Goal: Task Accomplishment & Management: Complete application form

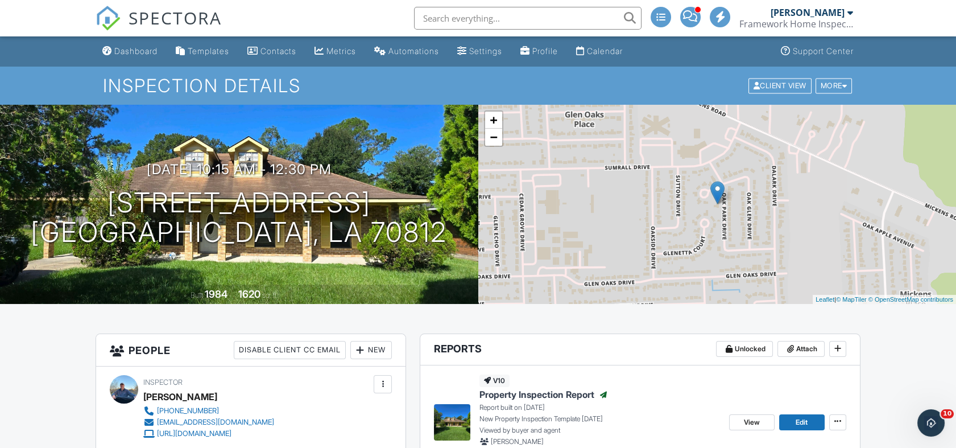
drag, startPoint x: 0, startPoint y: 0, endPoint x: 517, endPoint y: 17, distance: 517.3
click at [517, 17] on input "text" at bounding box center [527, 18] width 227 height 23
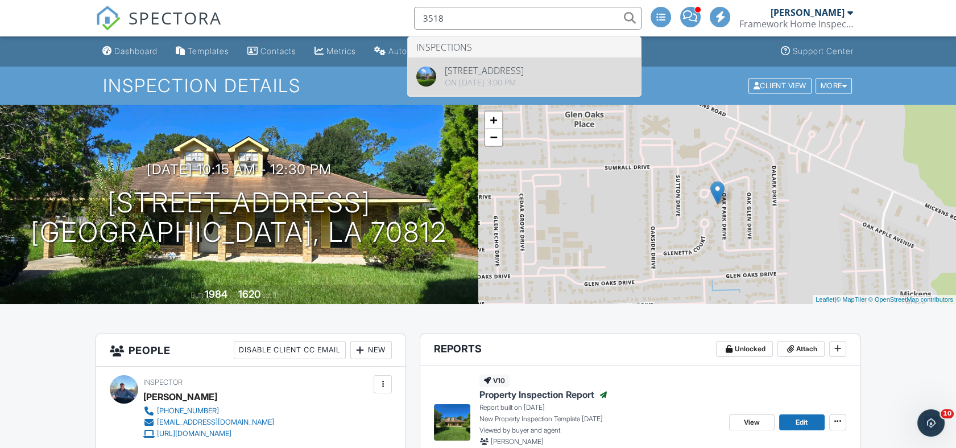
type input "3518"
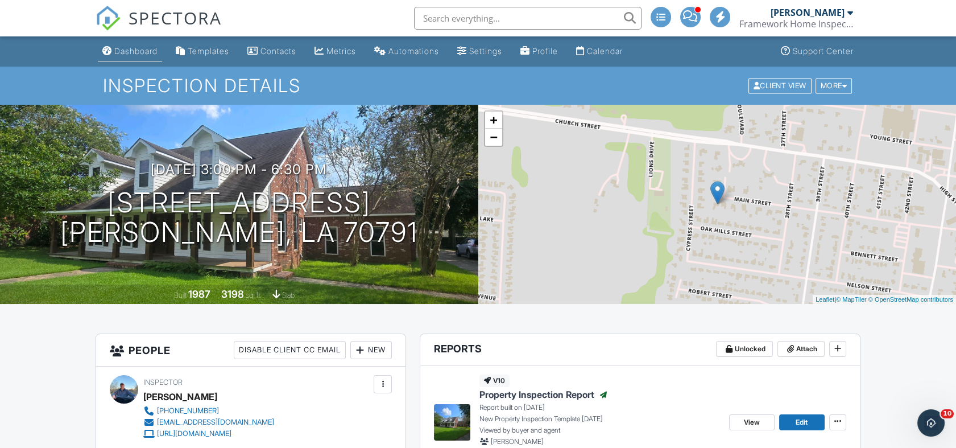
click at [135, 49] on div "Dashboard" at bounding box center [135, 51] width 43 height 10
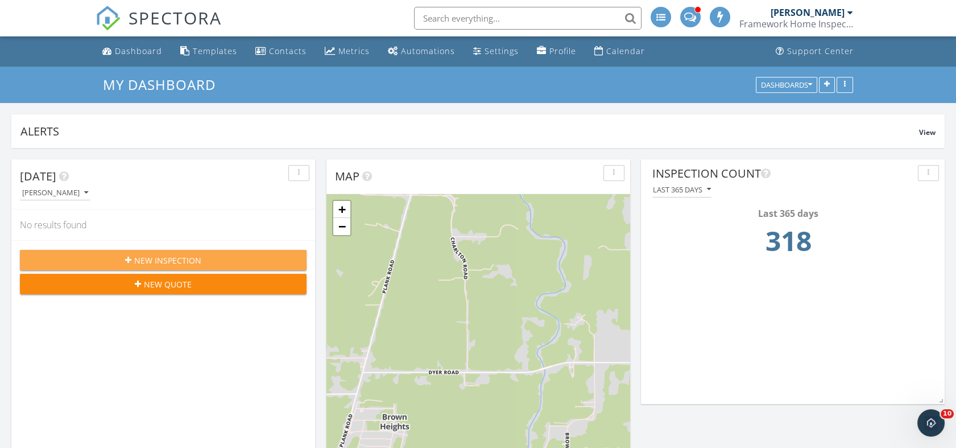
click at [127, 260] on icon "button" at bounding box center [128, 260] width 6 height 8
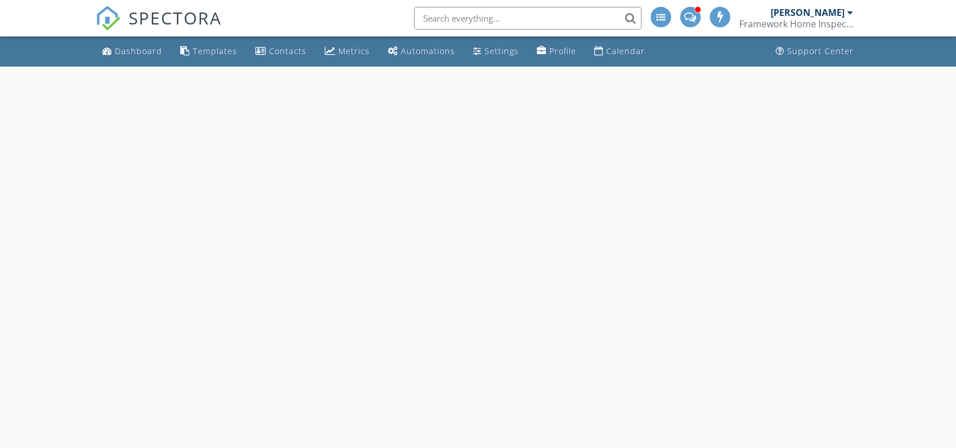
select select "8"
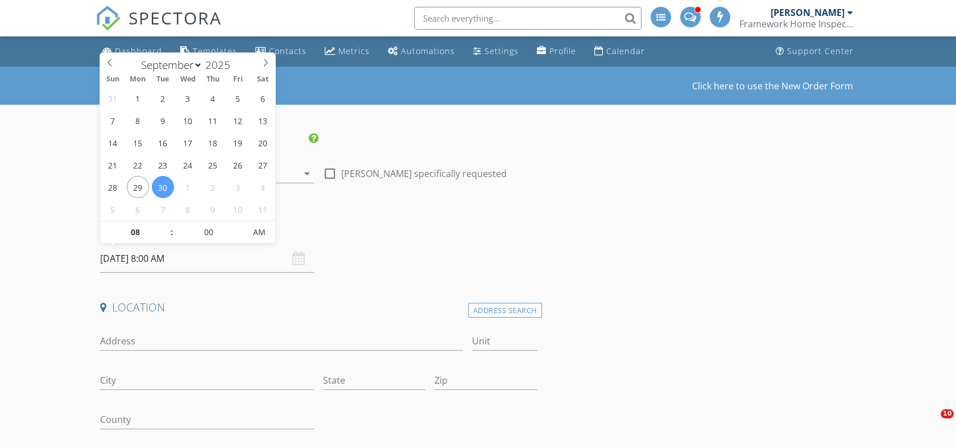
click at [185, 254] on input "09/30/2025 8:00 AM" at bounding box center [207, 259] width 214 height 28
type input "09"
type input "09/30/2025 9:00 AM"
click at [166, 226] on span at bounding box center [166, 226] width 8 height 11
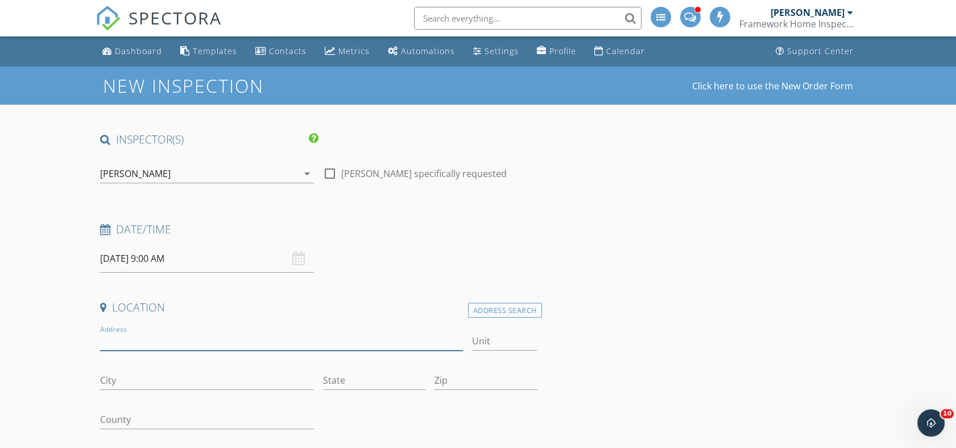
click at [157, 336] on input "Address" at bounding box center [281, 341] width 363 height 19
type input "3518 Main St"
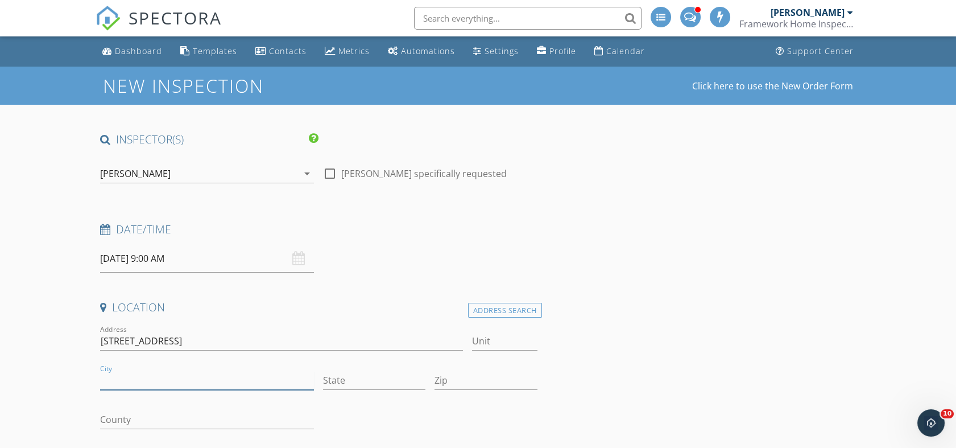
type input "a"
type input "Zachary"
type input "LA"
type input "70791"
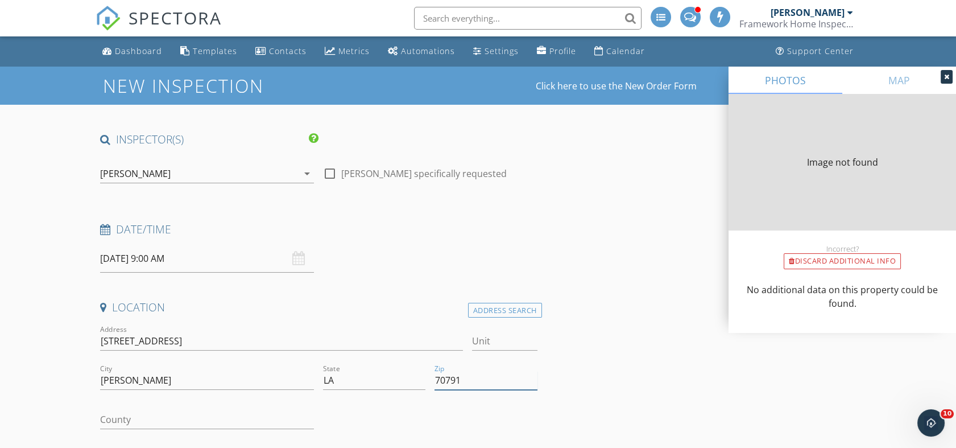
type input "3032"
type input "1987"
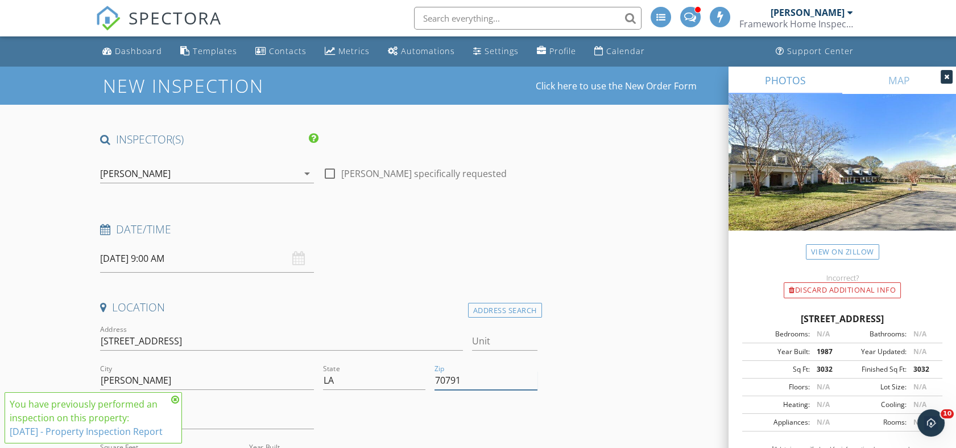
type input "70791"
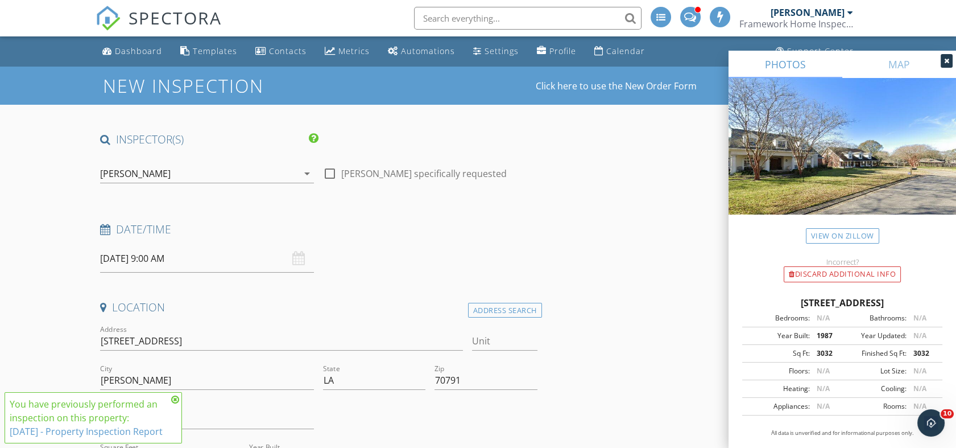
scroll to position [126, 0]
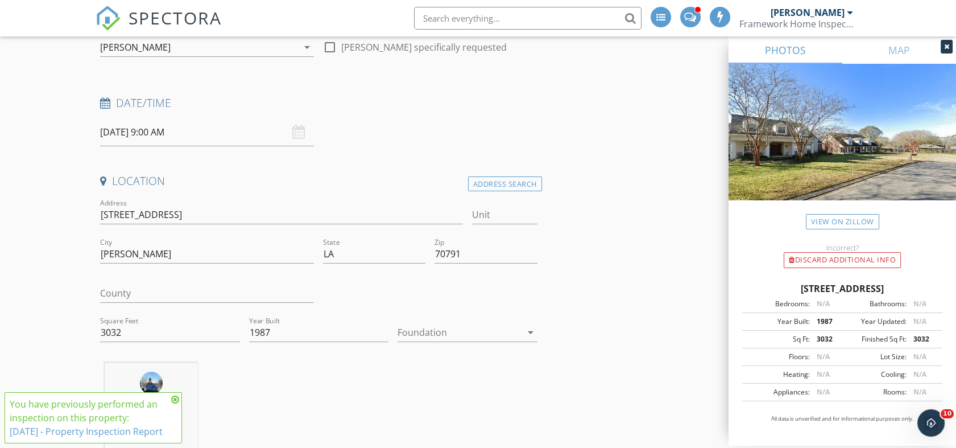
click at [175, 395] on icon at bounding box center [175, 399] width 8 height 9
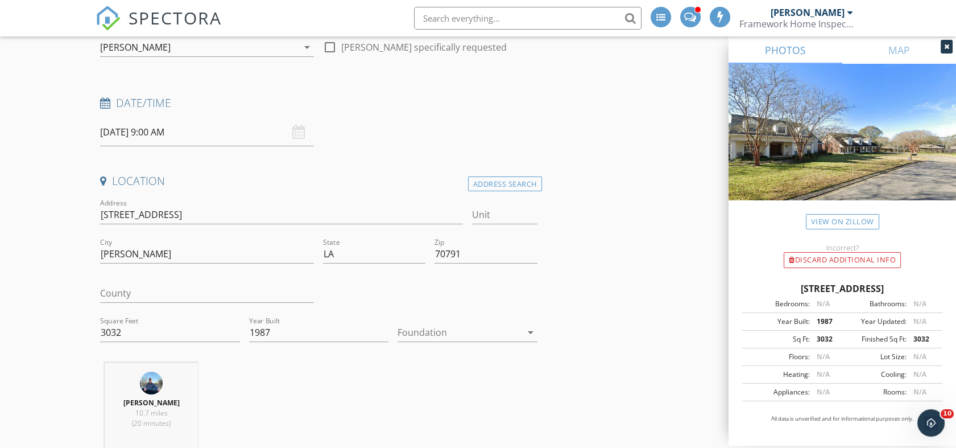
click at [424, 326] on div at bounding box center [459, 332] width 123 height 18
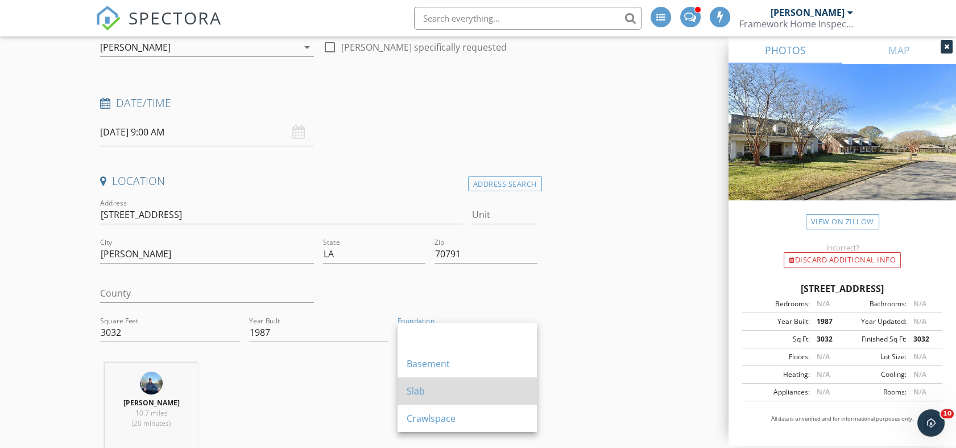
click at [423, 394] on div "Slab" at bounding box center [467, 391] width 121 height 14
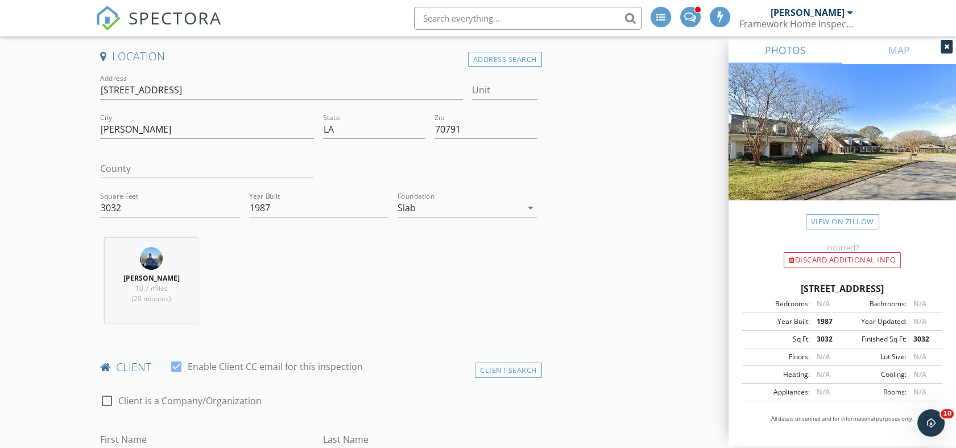
scroll to position [316, 0]
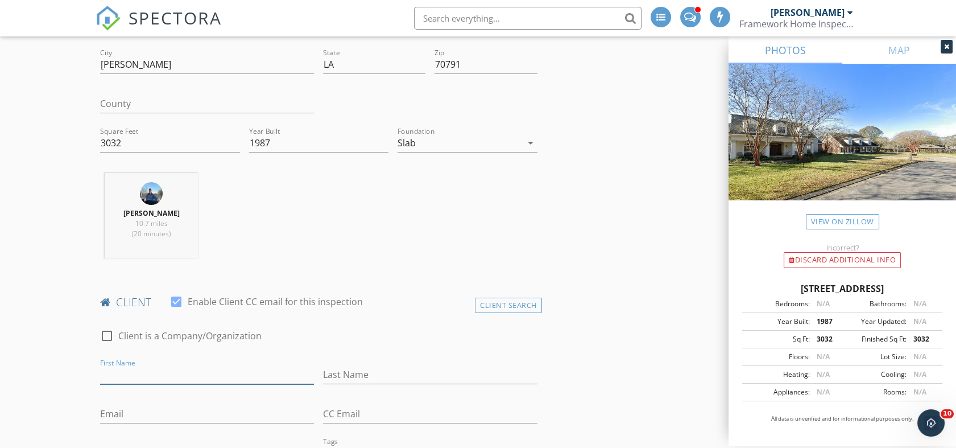
click at [126, 371] on input "First Name" at bounding box center [207, 374] width 214 height 19
type input "Chevis"
type input "Hughes"
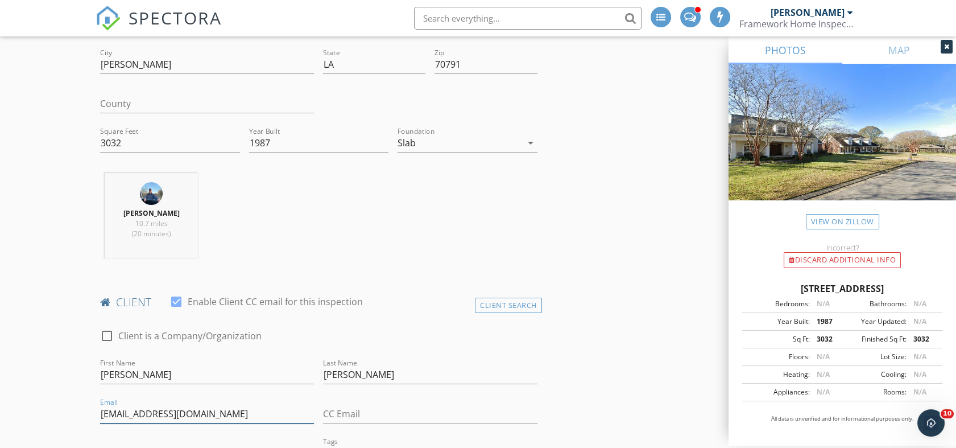
type input "heatonhughes@msn.com"
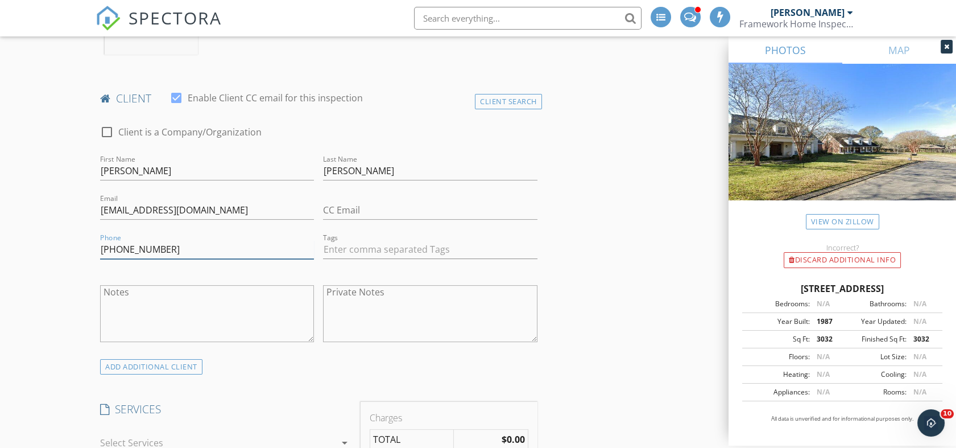
scroll to position [646, 0]
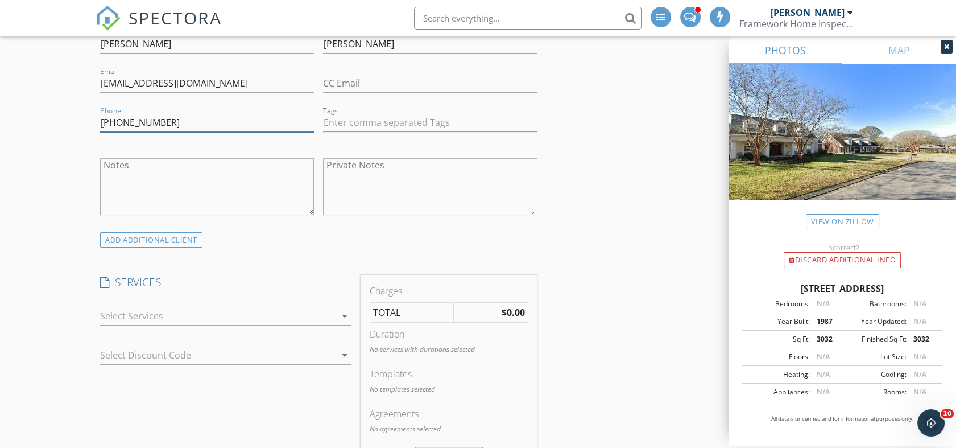
type input "225-235-9624"
click at [178, 312] on div at bounding box center [217, 316] width 235 height 18
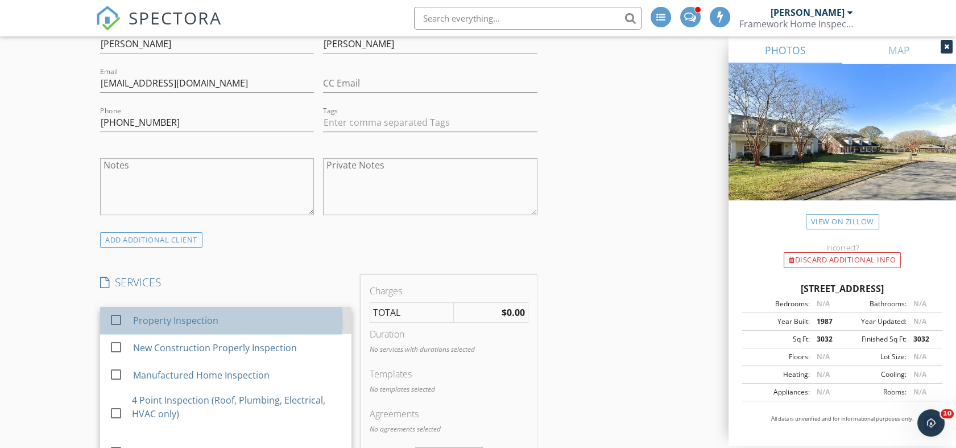
click at [175, 317] on div "Property Inspection" at bounding box center [175, 320] width 85 height 14
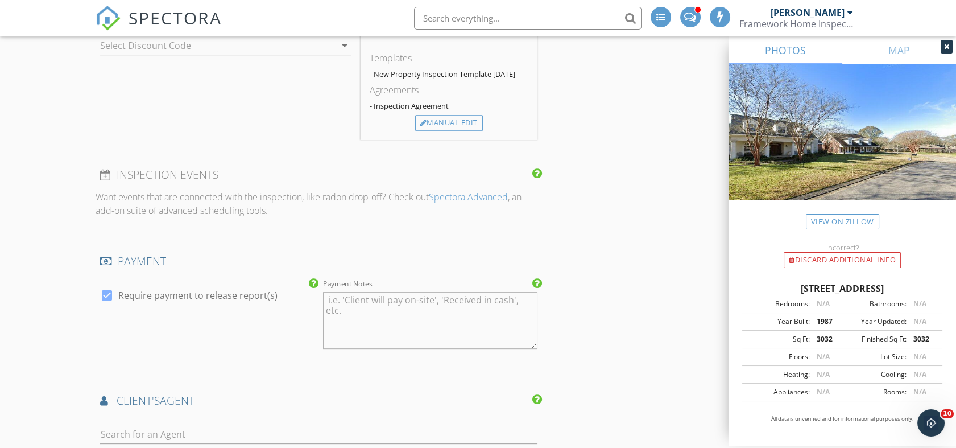
scroll to position [1025, 0]
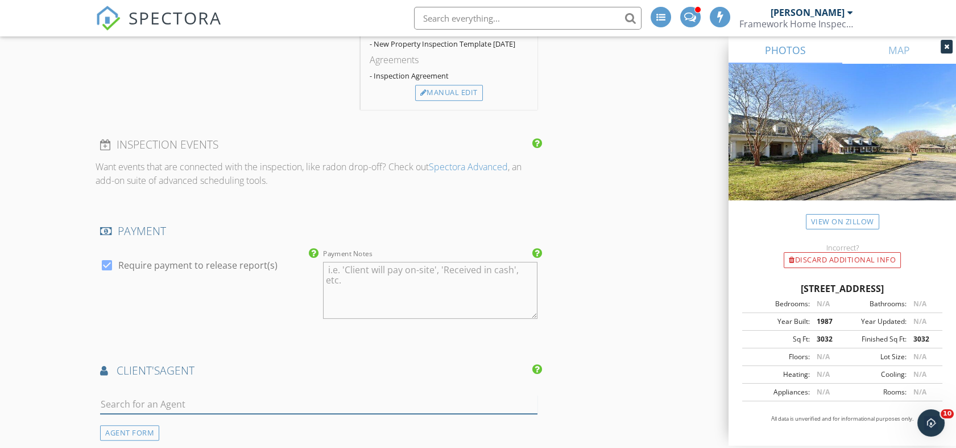
click at [177, 397] on input "text" at bounding box center [318, 404] width 437 height 19
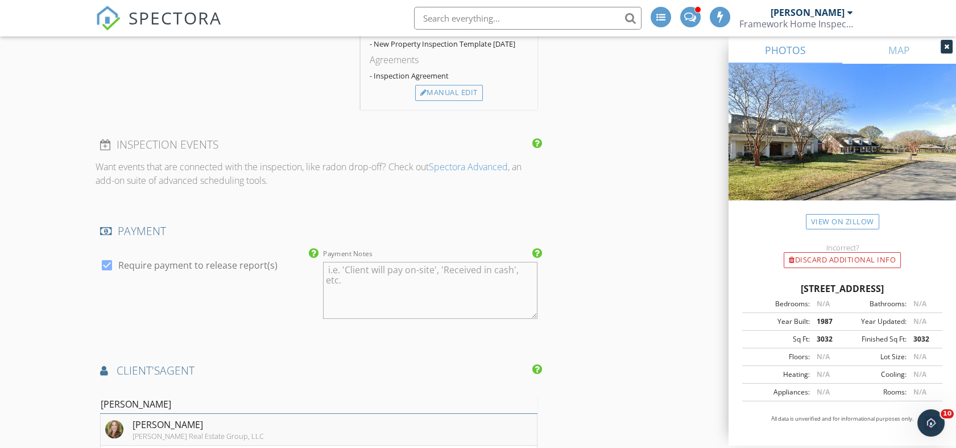
type input "Carrie"
click at [179, 435] on div "Carrie Godbold Real Estate Group, LLC" at bounding box center [198, 435] width 131 height 9
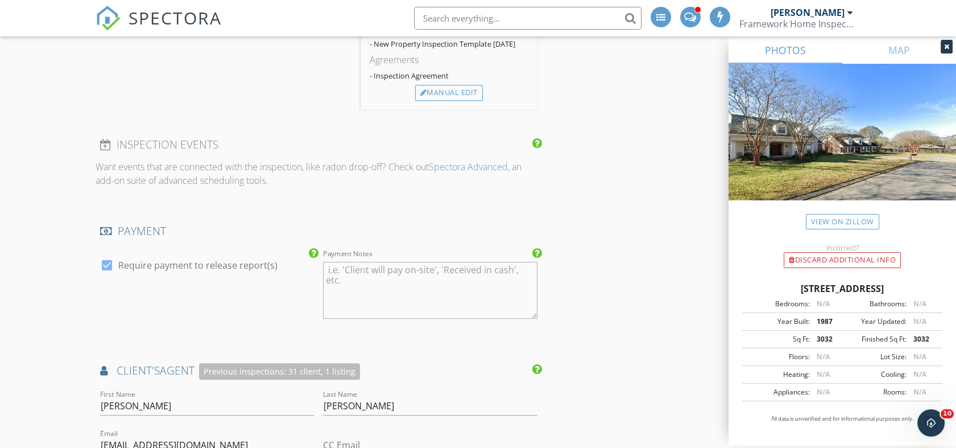
scroll to position [1973, 0]
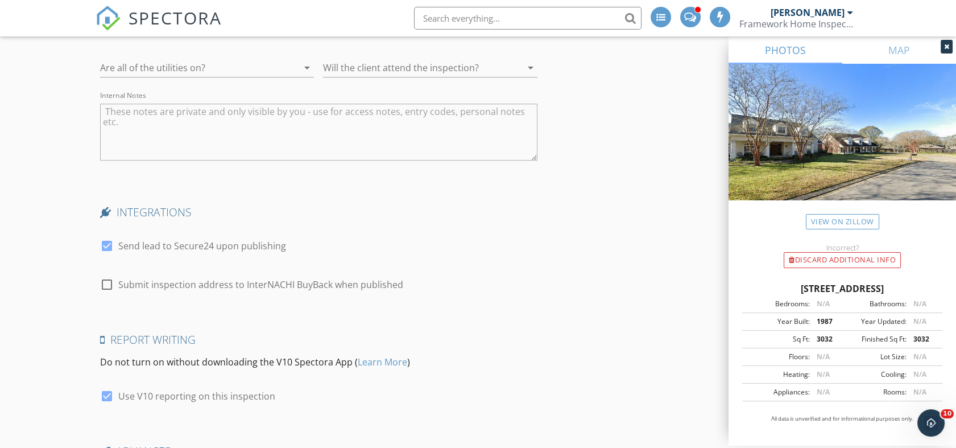
click at [107, 242] on div at bounding box center [106, 245] width 19 height 19
checkbox input "false"
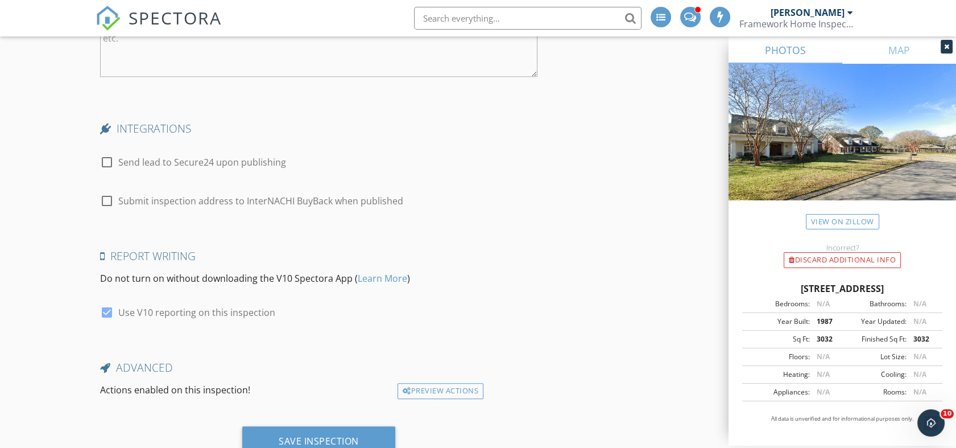
scroll to position [2098, 0]
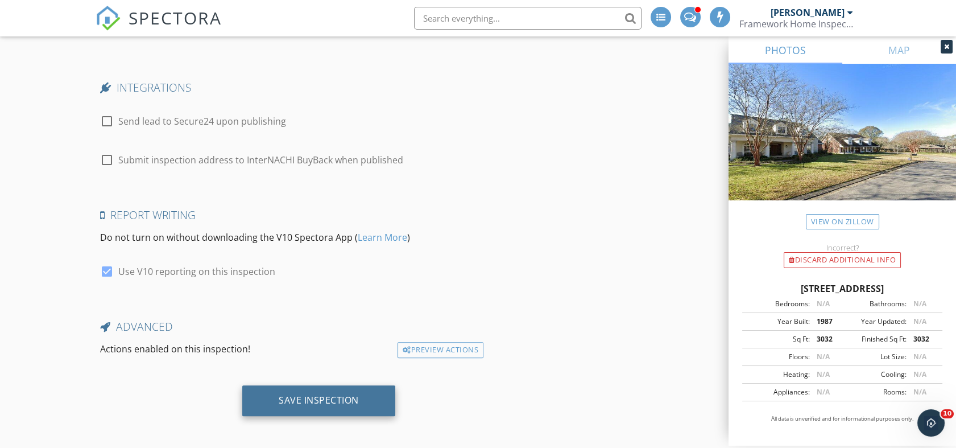
click at [349, 396] on div "Save Inspection" at bounding box center [319, 399] width 80 height 11
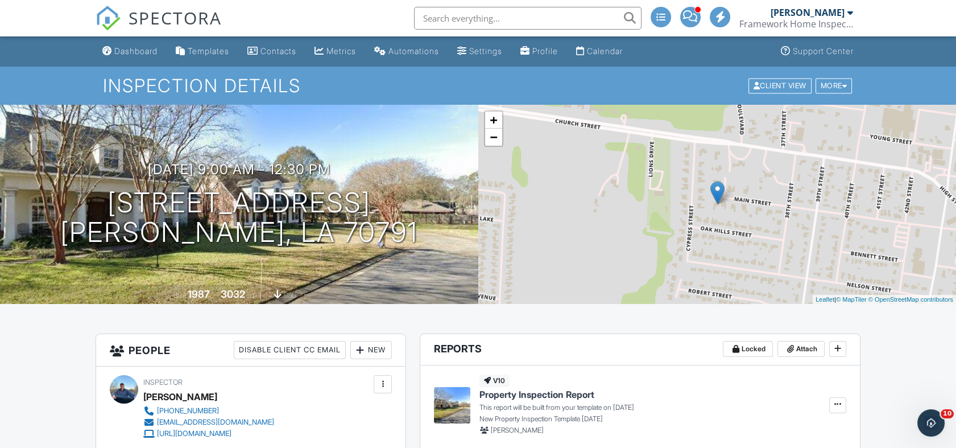
click at [560, 23] on input "text" at bounding box center [527, 18] width 227 height 23
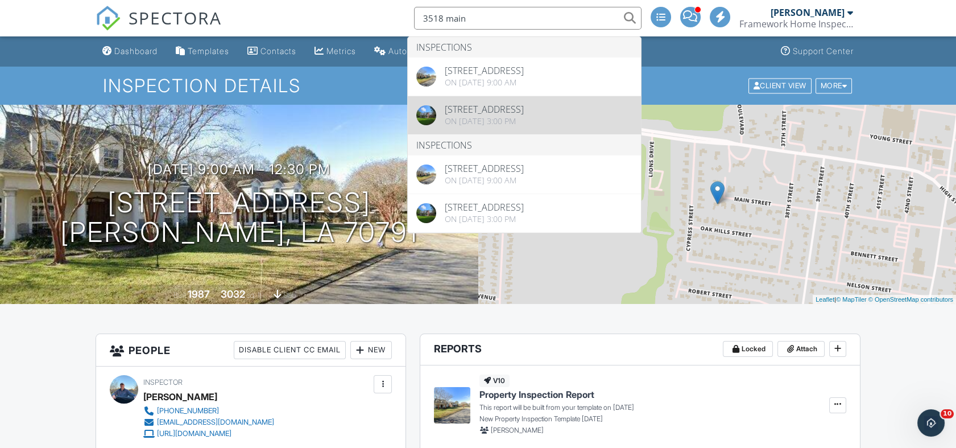
type input "3518 main"
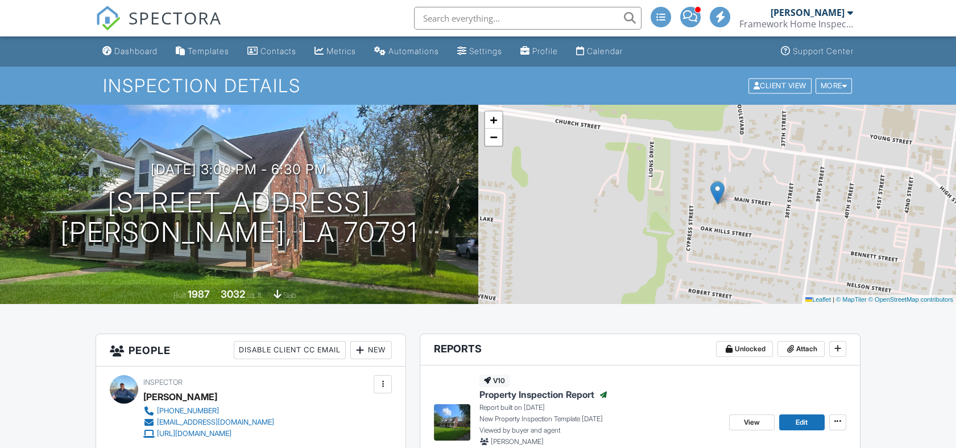
scroll to position [253, 0]
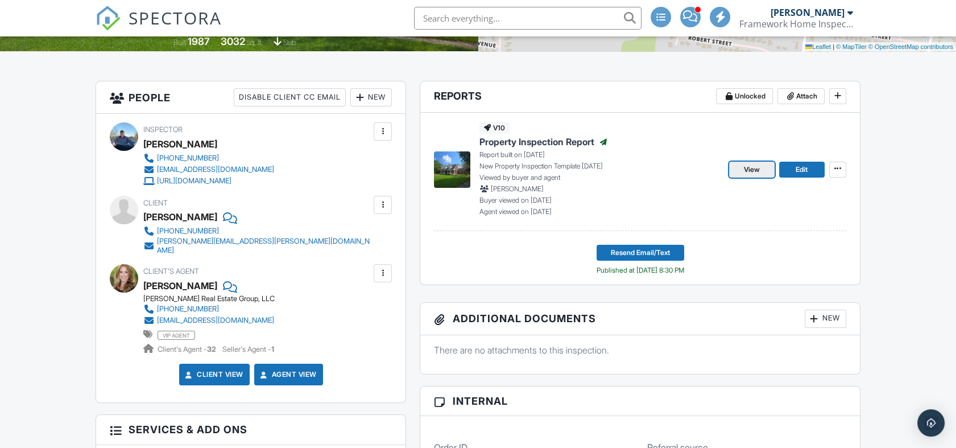
click at [762, 168] on link "View" at bounding box center [751, 170] width 45 height 16
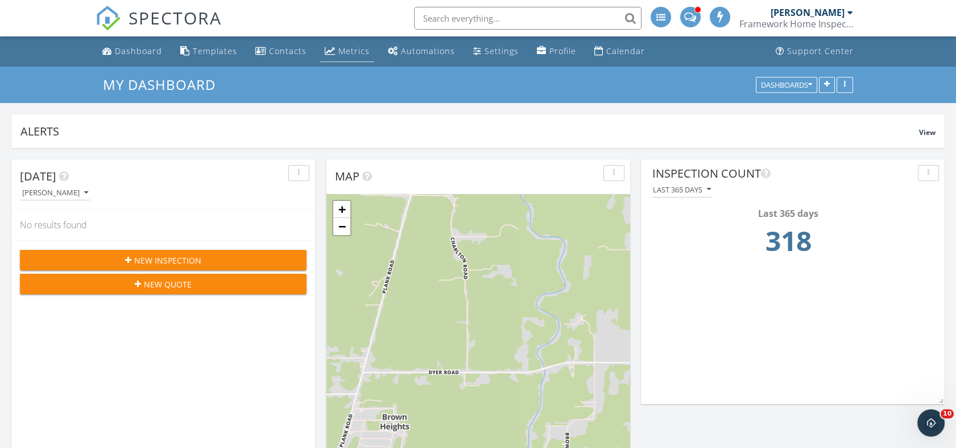
click at [343, 50] on div "Metrics" at bounding box center [353, 50] width 31 height 11
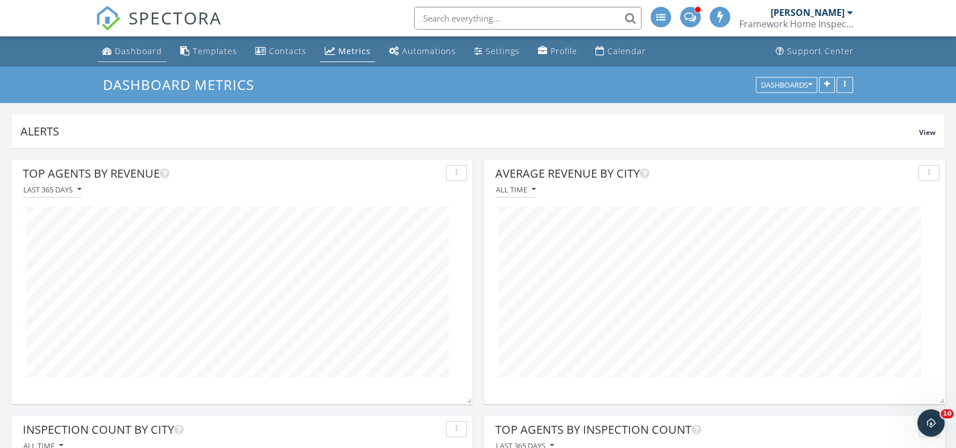
click at [145, 51] on div "Dashboard" at bounding box center [138, 50] width 47 height 11
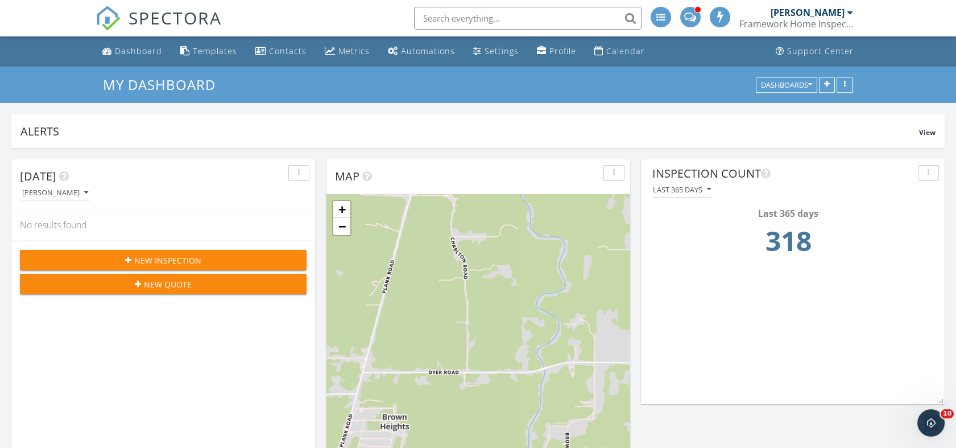
scroll to position [1083, 976]
